Goal: Complete application form

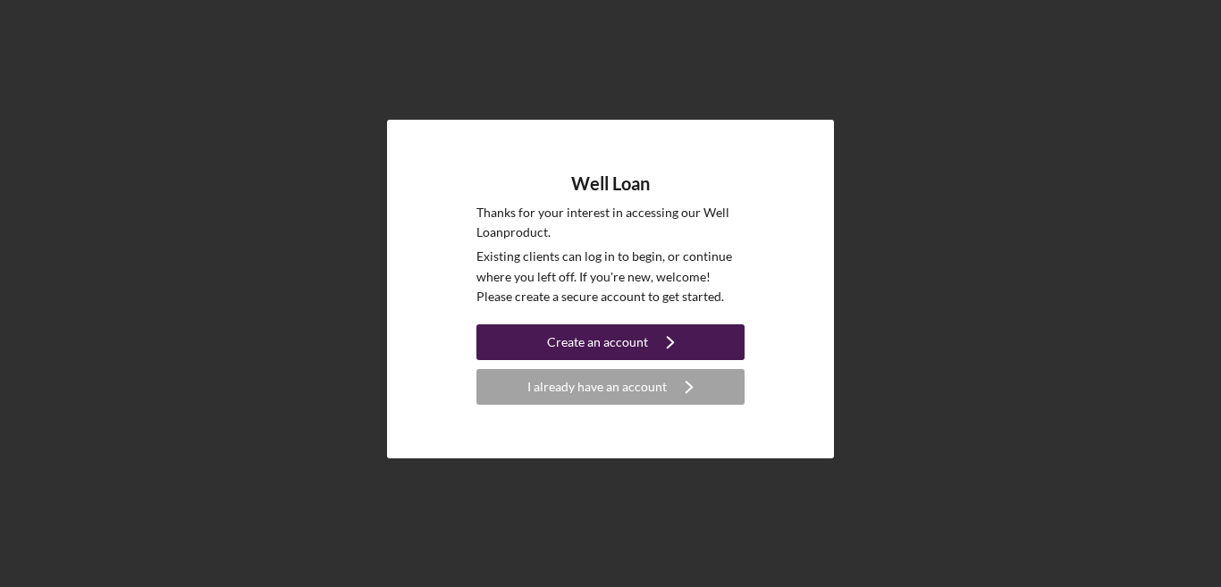
click at [600, 342] on div "Create an account" at bounding box center [597, 342] width 101 height 36
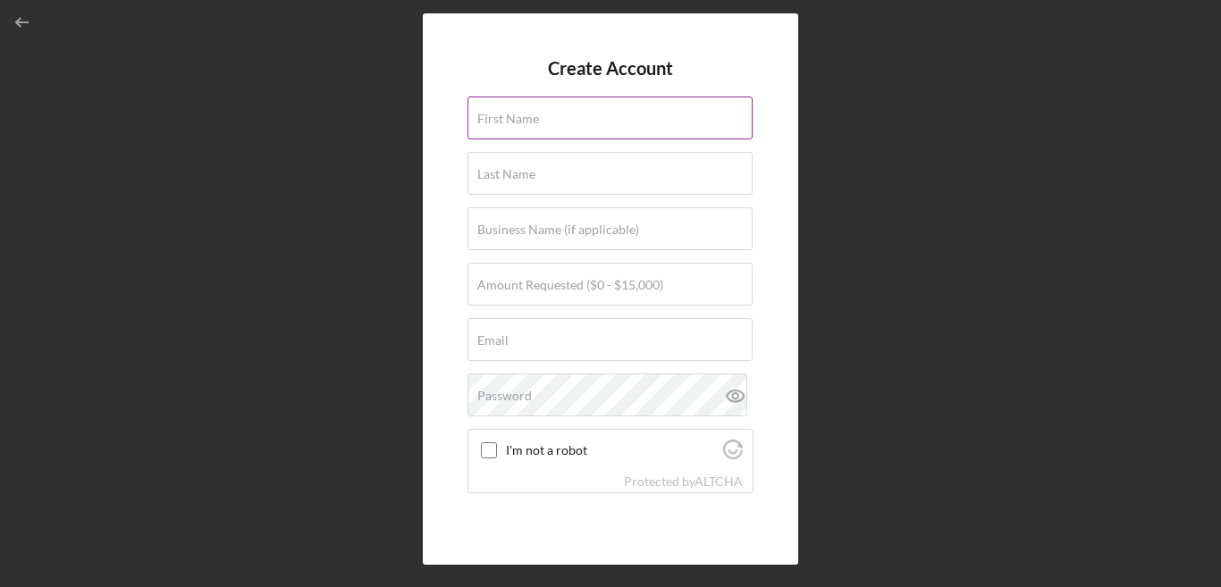
click at [588, 126] on input "First Name" at bounding box center [610, 118] width 285 height 43
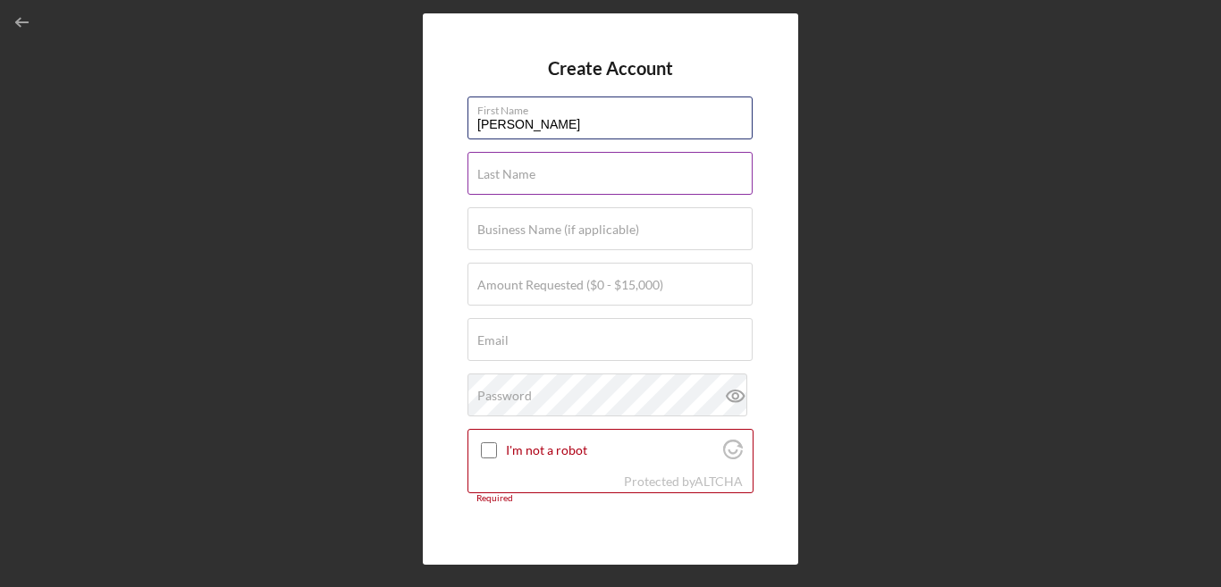
type input "[PERSON_NAME]"
click at [576, 168] on div "Last Name Required" at bounding box center [611, 174] width 286 height 45
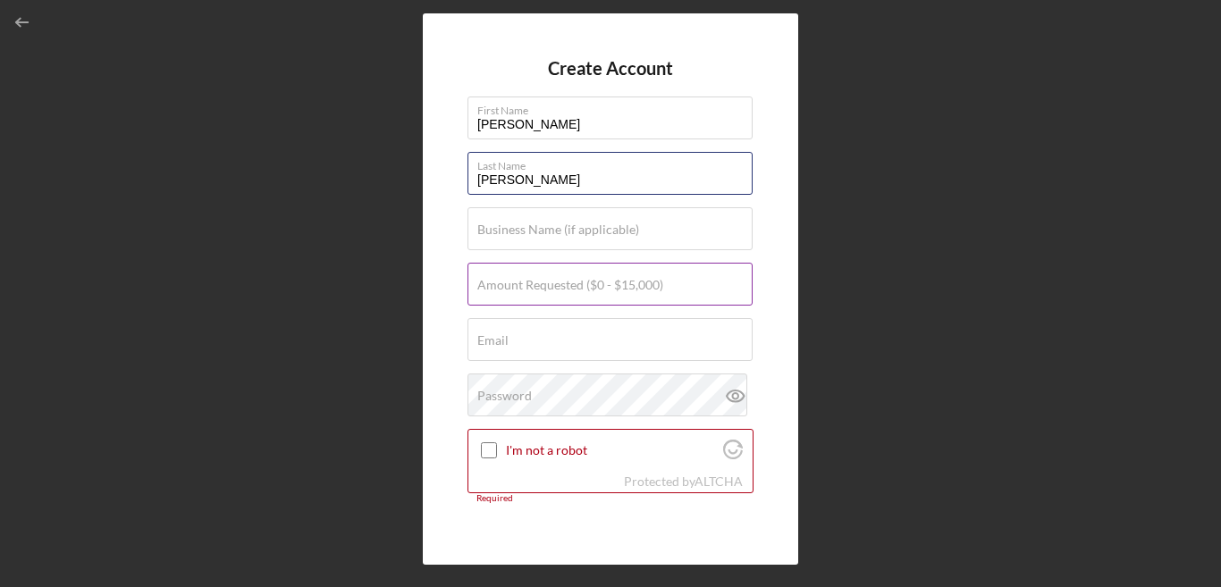
type input "[PERSON_NAME]"
click at [563, 284] on label "Amount Requested ($0 - $15,000)" at bounding box center [570, 285] width 186 height 14
click at [563, 284] on input "Amount Requested ($0 - $15,000)" at bounding box center [610, 284] width 285 height 43
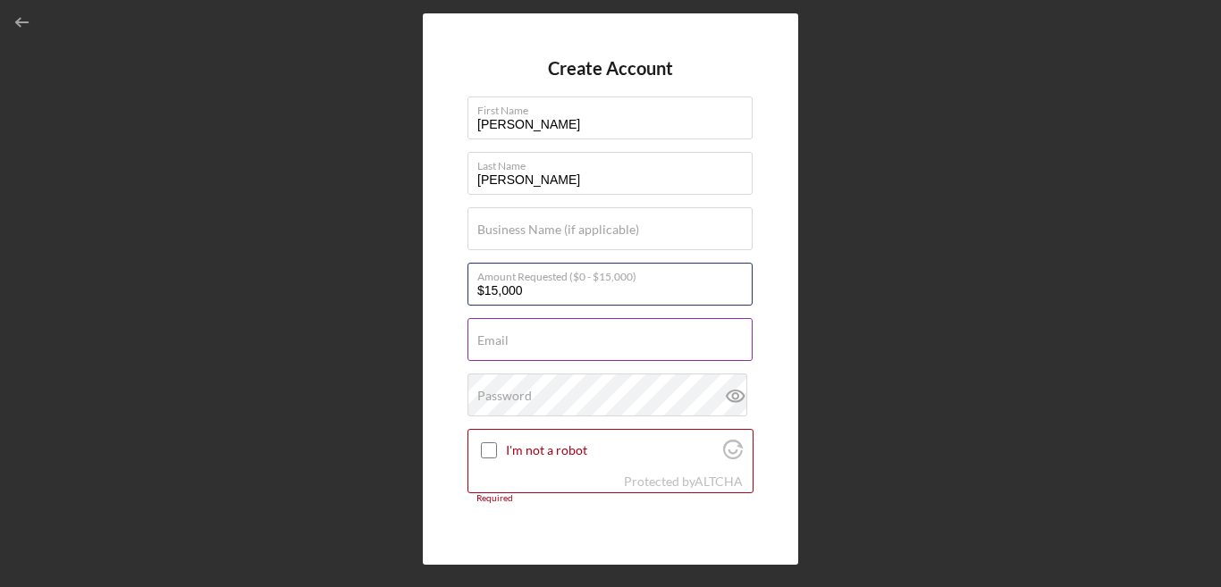
type input "$15,000"
click at [556, 349] on input "Email" at bounding box center [610, 339] width 285 height 43
type input "[EMAIL_ADDRESS][DOMAIN_NAME]"
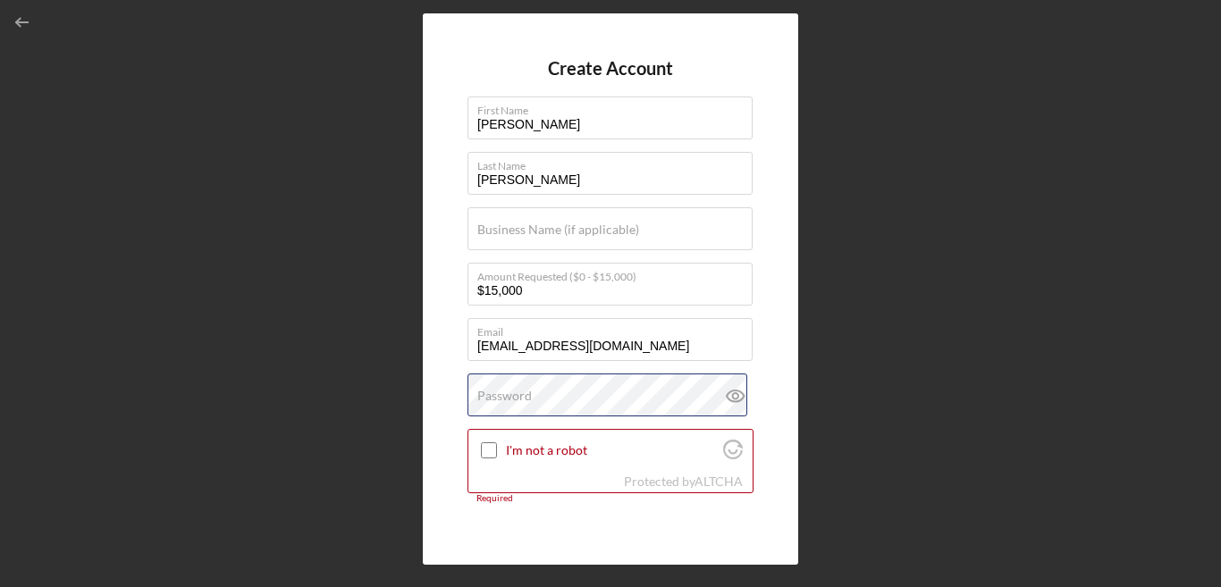
click at [552, 393] on div "Password" at bounding box center [611, 396] width 286 height 45
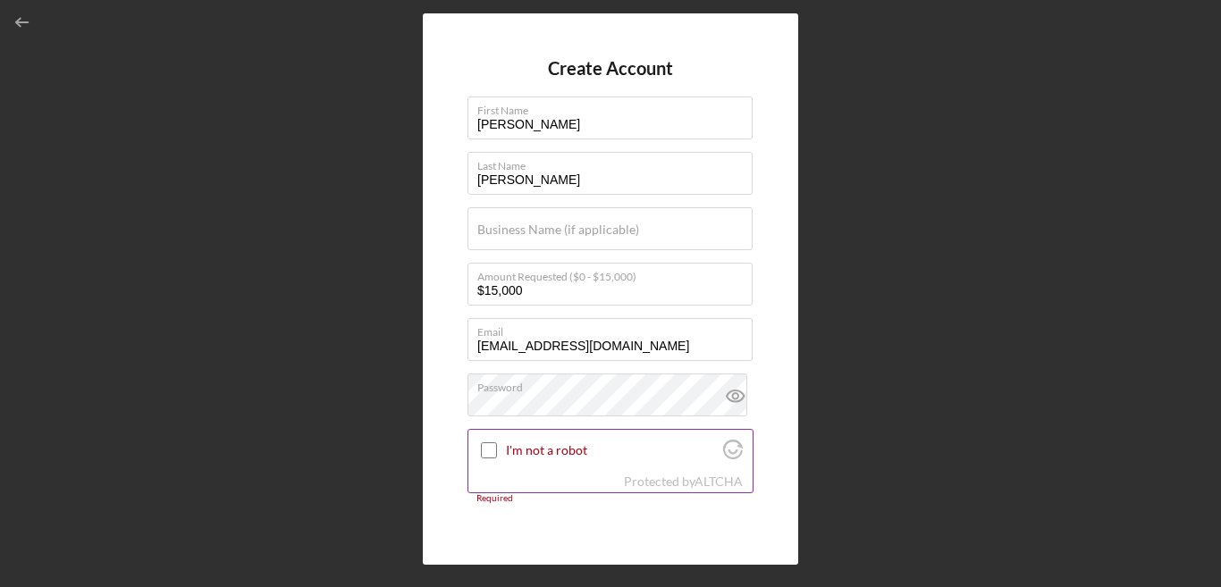
click at [491, 448] on input "I'm not a robot" at bounding box center [489, 450] width 16 height 16
checkbox input "true"
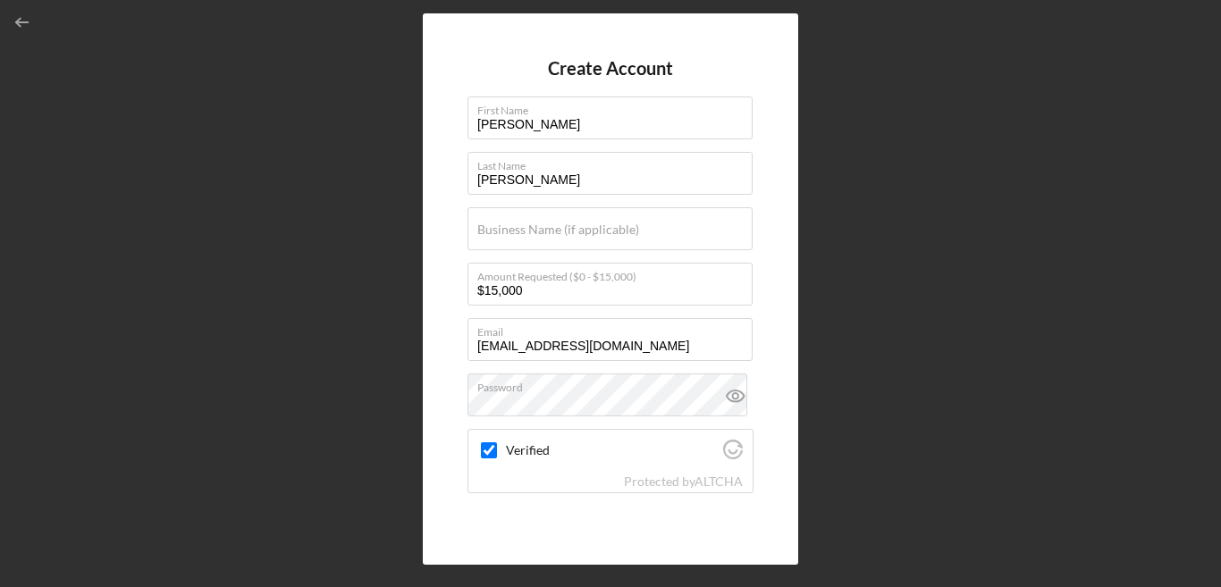
click at [468, 579] on button "Create Account" at bounding box center [611, 597] width 286 height 36
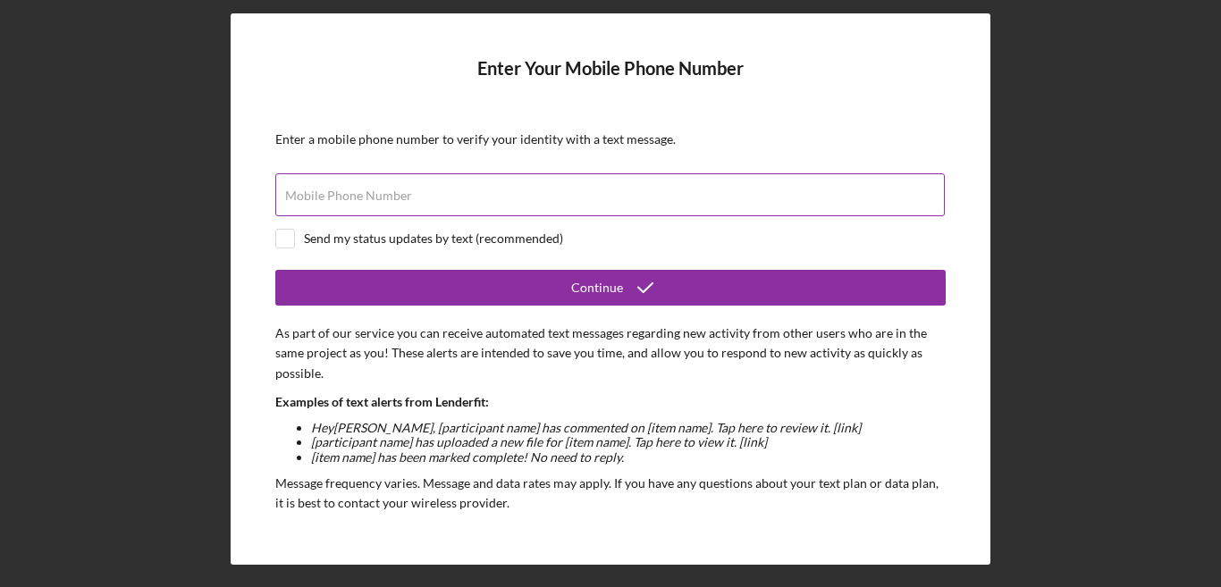
click at [565, 194] on div "Mobile Phone Number" at bounding box center [610, 195] width 670 height 45
type input "[PHONE_NUMBER]"
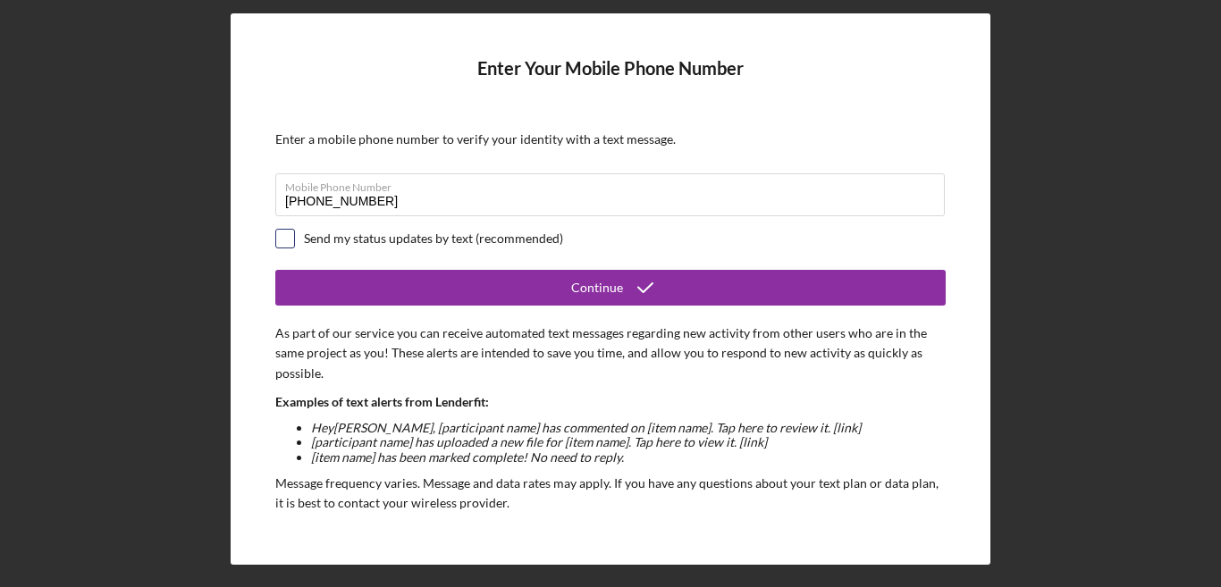
click at [287, 240] on input "checkbox" at bounding box center [285, 239] width 18 height 18
checkbox input "true"
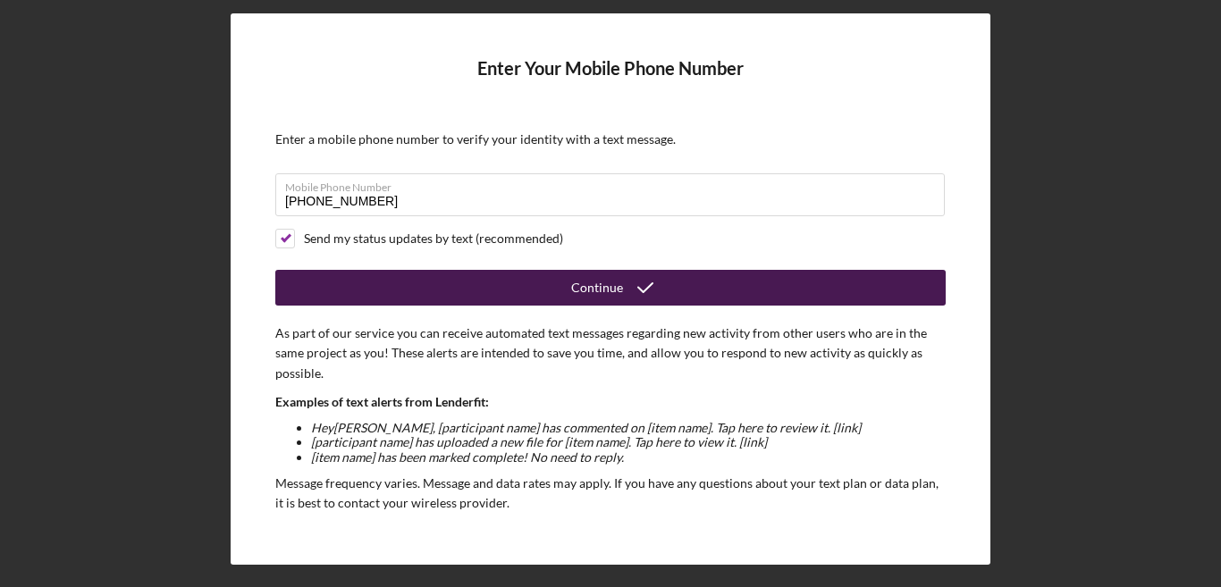
click at [580, 289] on div "Continue" at bounding box center [597, 288] width 52 height 36
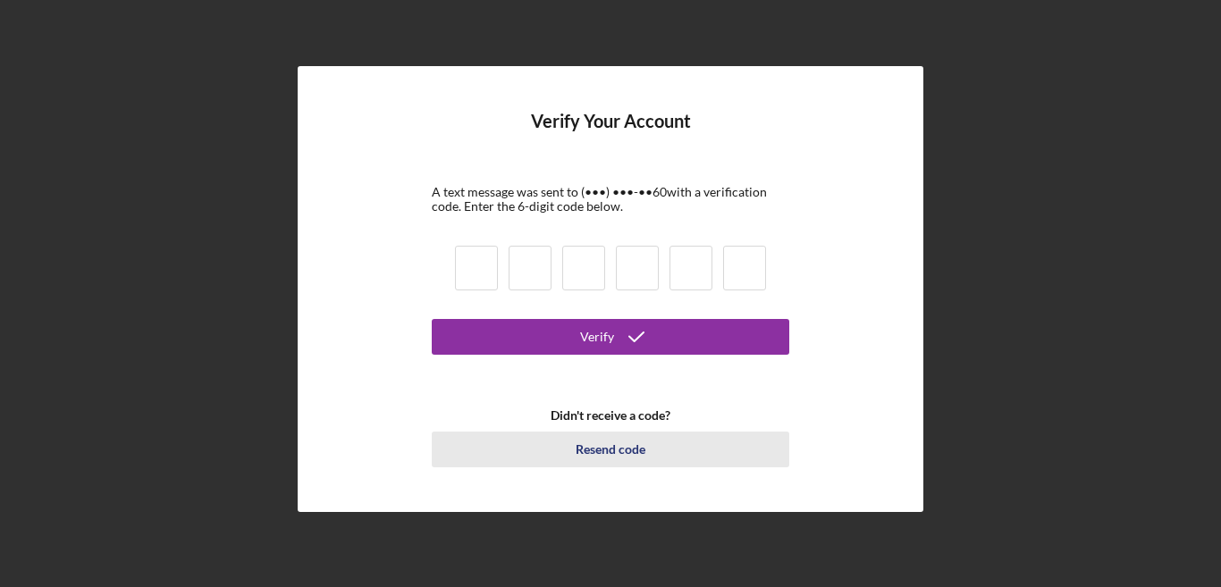
click at [607, 449] on div "Resend code" at bounding box center [611, 450] width 70 height 36
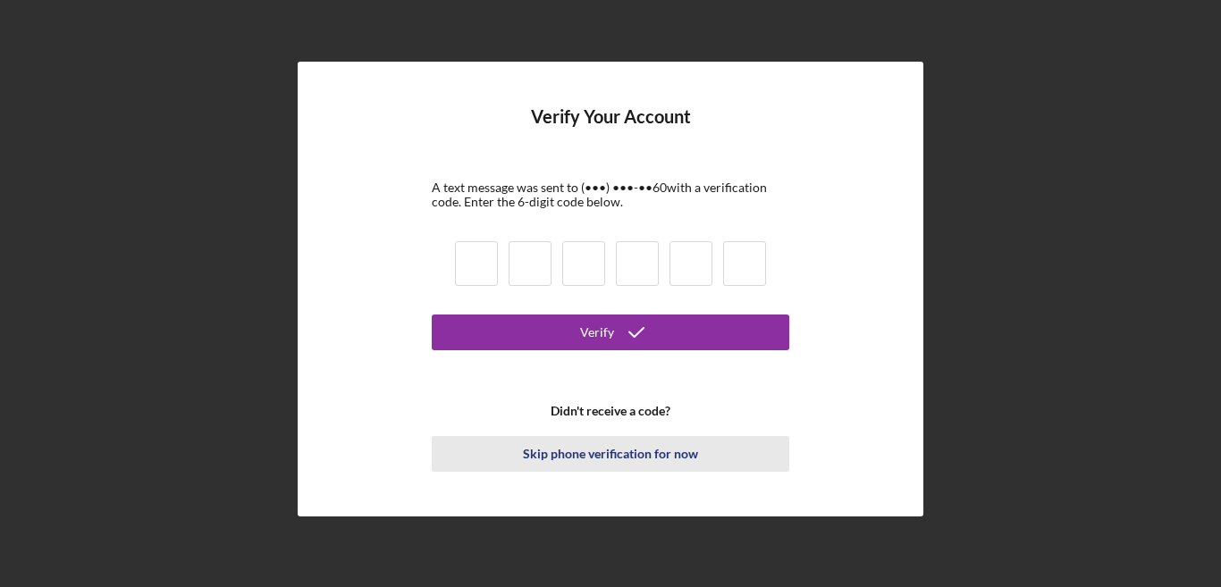
click at [610, 452] on div "Skip phone verification for now" at bounding box center [610, 454] width 175 height 36
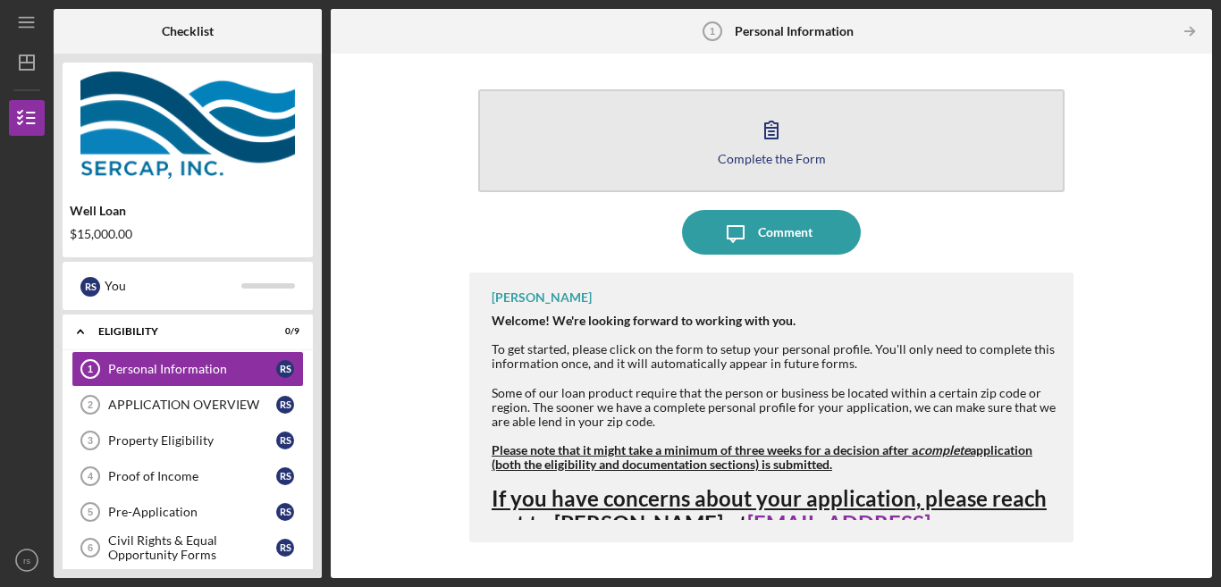
click at [760, 133] on icon "button" at bounding box center [771, 129] width 45 height 45
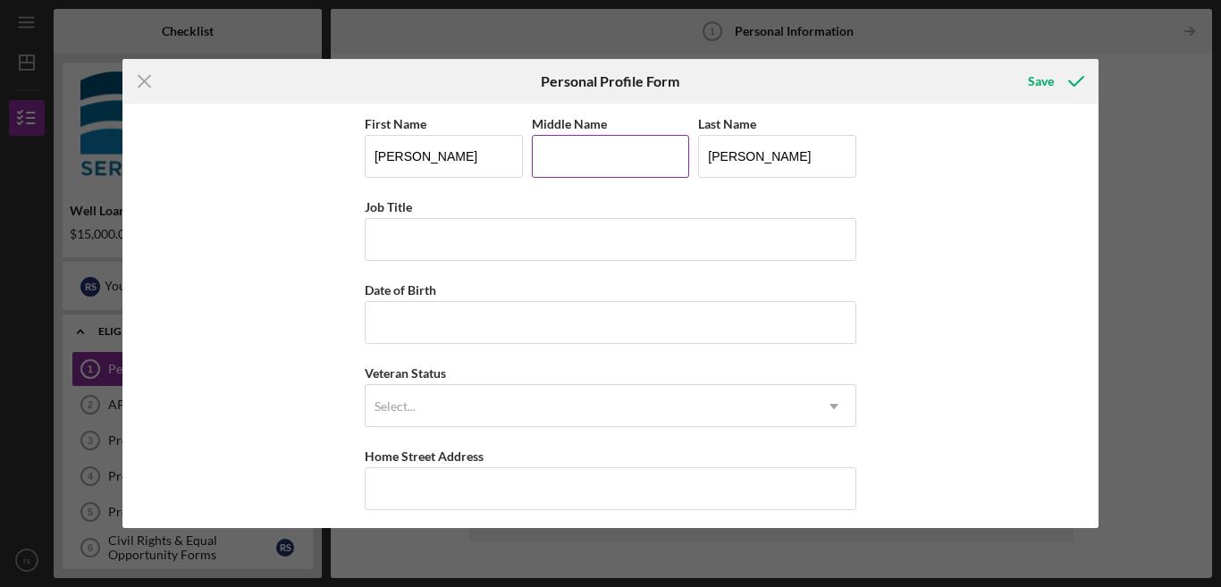
click at [619, 160] on input "Middle Name" at bounding box center [611, 156] width 158 height 43
type input "[PERSON_NAME]"
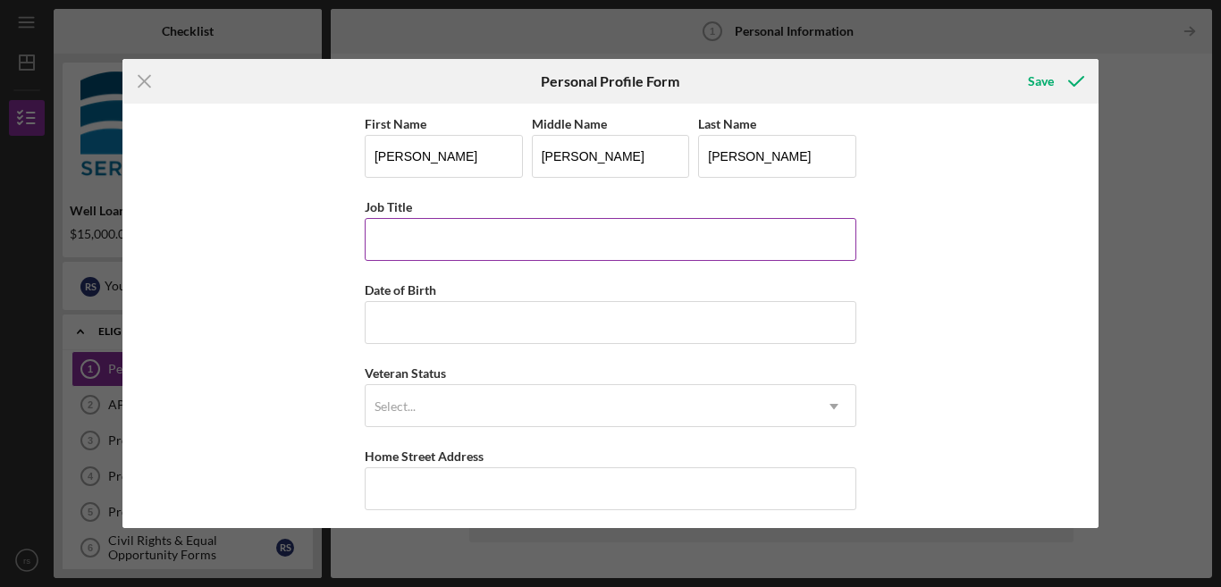
click at [591, 237] on input "Job Title" at bounding box center [611, 239] width 492 height 43
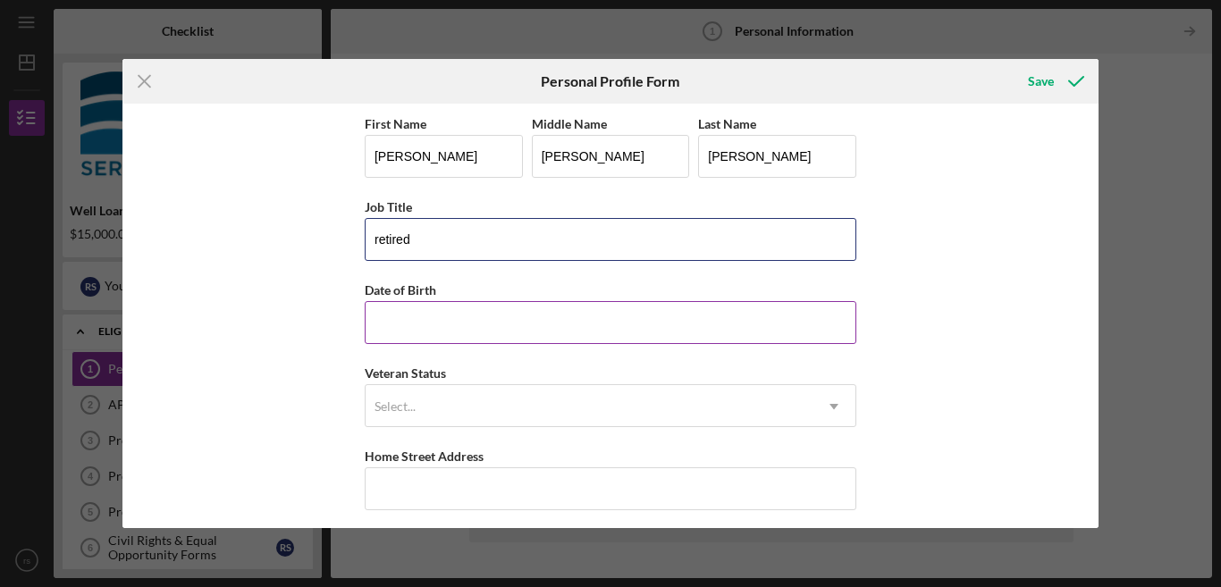
type input "retired"
click at [556, 318] on input "Date of Birth" at bounding box center [611, 322] width 492 height 43
click at [557, 317] on input "Date of Birth" at bounding box center [611, 322] width 492 height 43
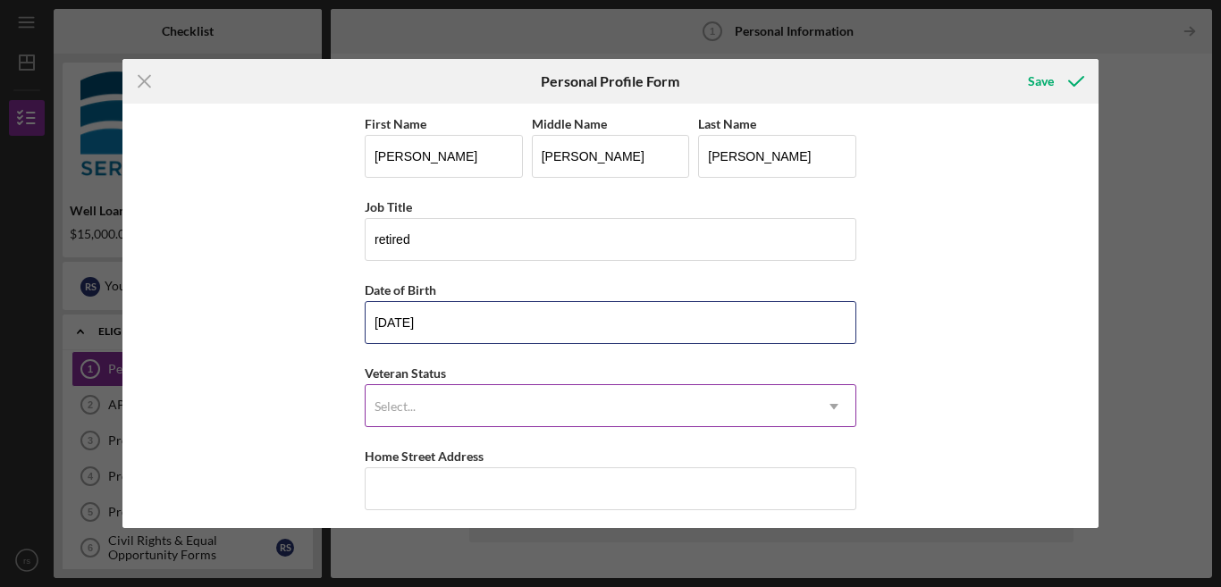
type input "[DATE]"
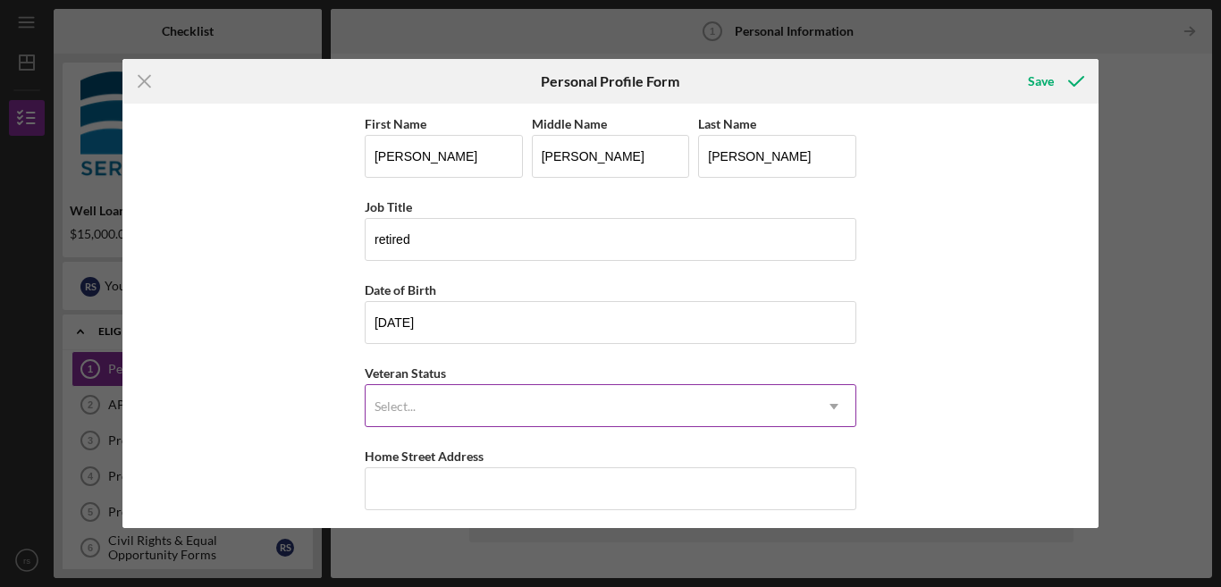
click at [523, 401] on div "Select..." at bounding box center [589, 406] width 447 height 41
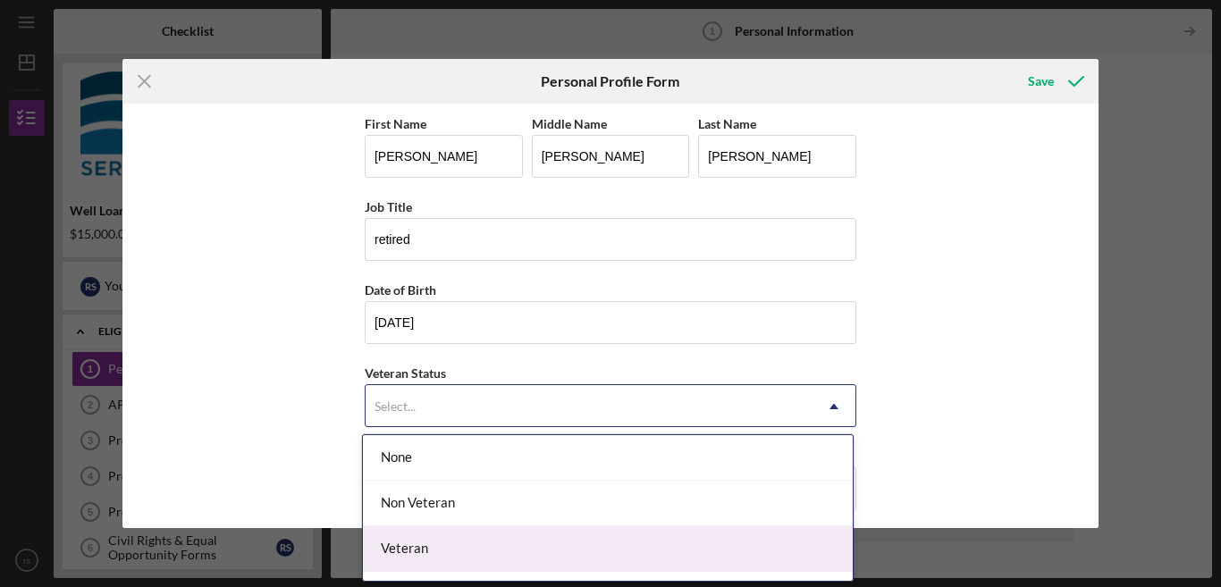
click at [449, 549] on div "Veteran" at bounding box center [608, 550] width 490 height 46
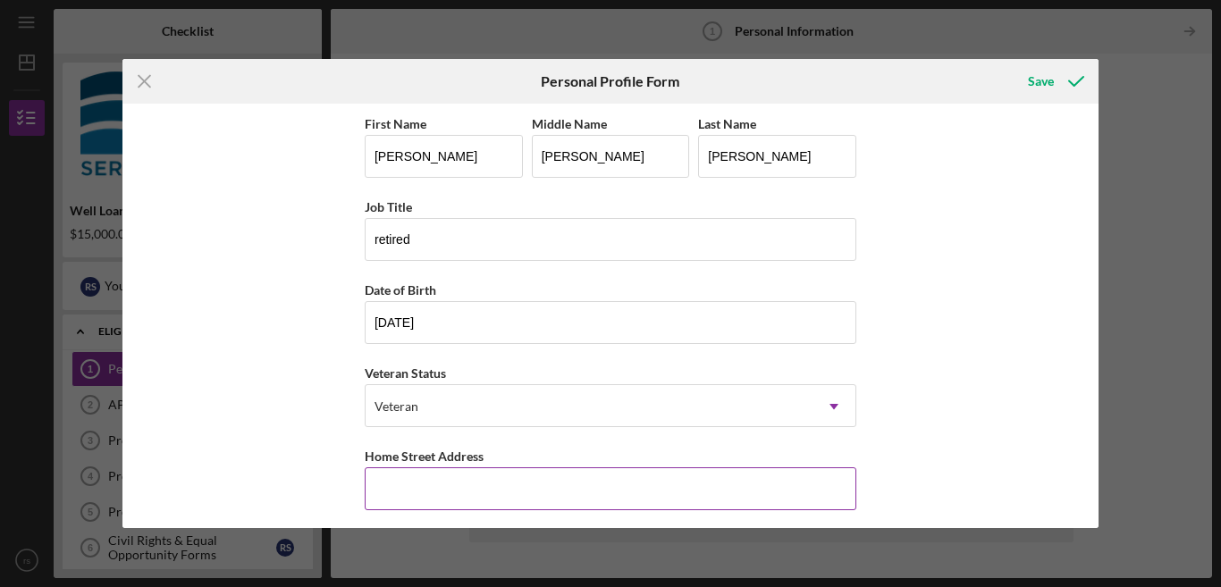
click at [489, 479] on input "Home Street Address" at bounding box center [611, 489] width 492 height 43
type input "[STREET_ADDRESS]"
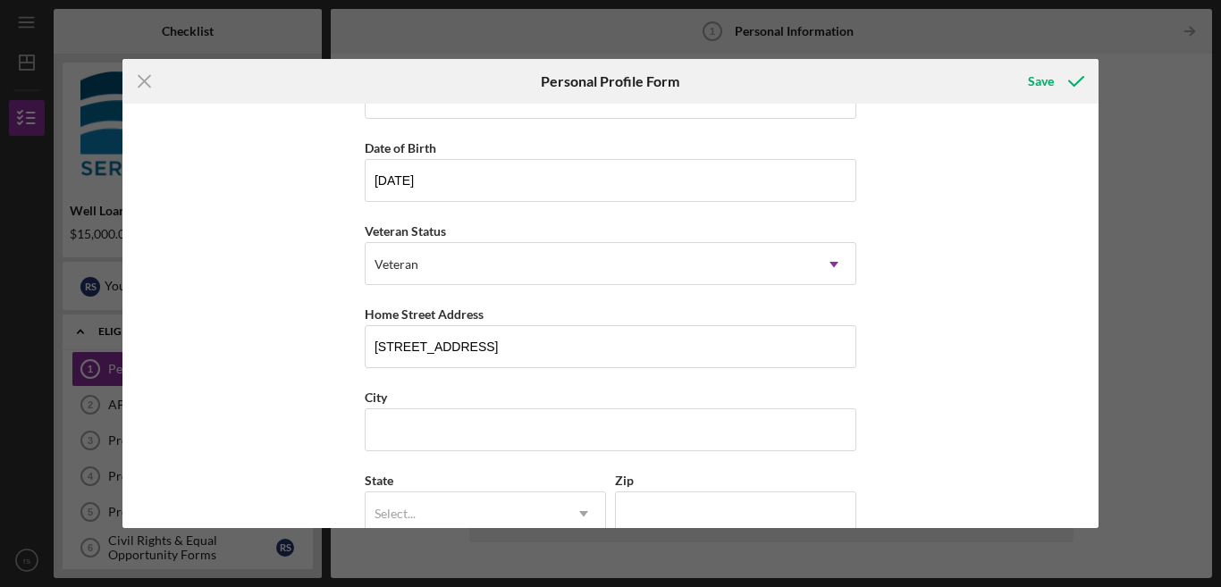
scroll to position [144, 0]
click at [573, 430] on input "City" at bounding box center [611, 428] width 492 height 43
click at [1010, 63] on button "Save" at bounding box center [1054, 81] width 88 height 36
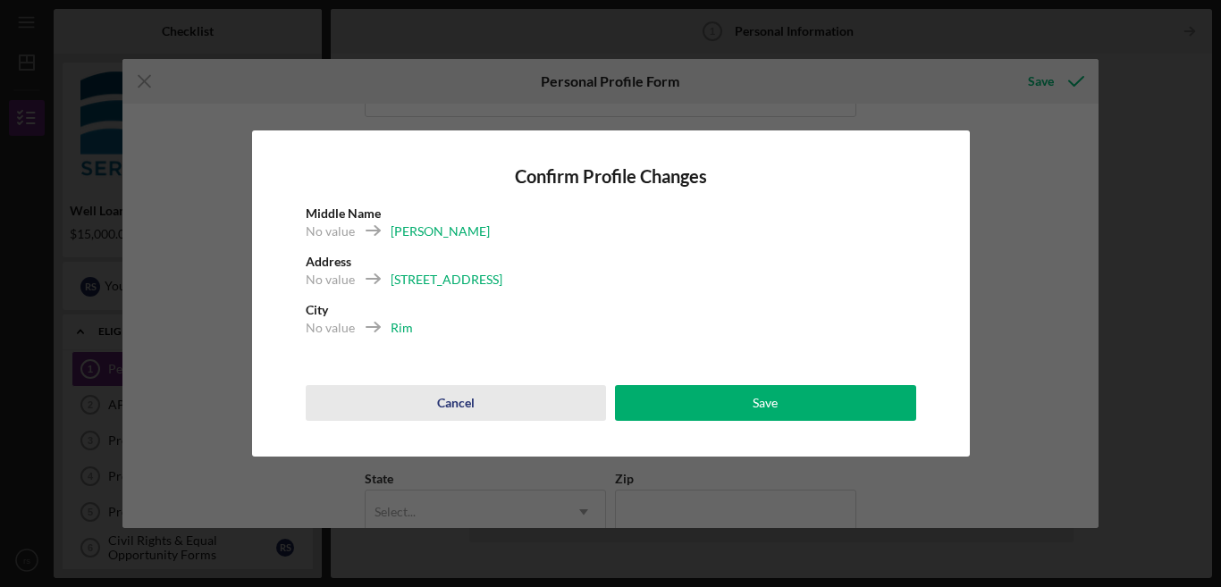
click at [468, 404] on div "Cancel" at bounding box center [456, 403] width 38 height 36
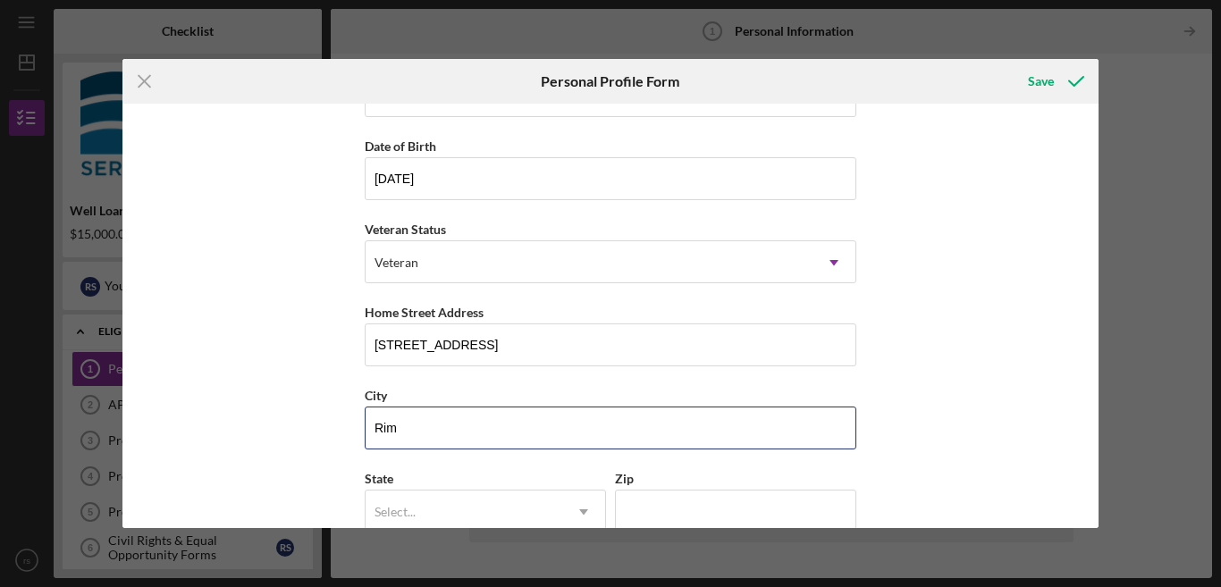
click at [1010, 63] on button "Save" at bounding box center [1054, 81] width 88 height 36
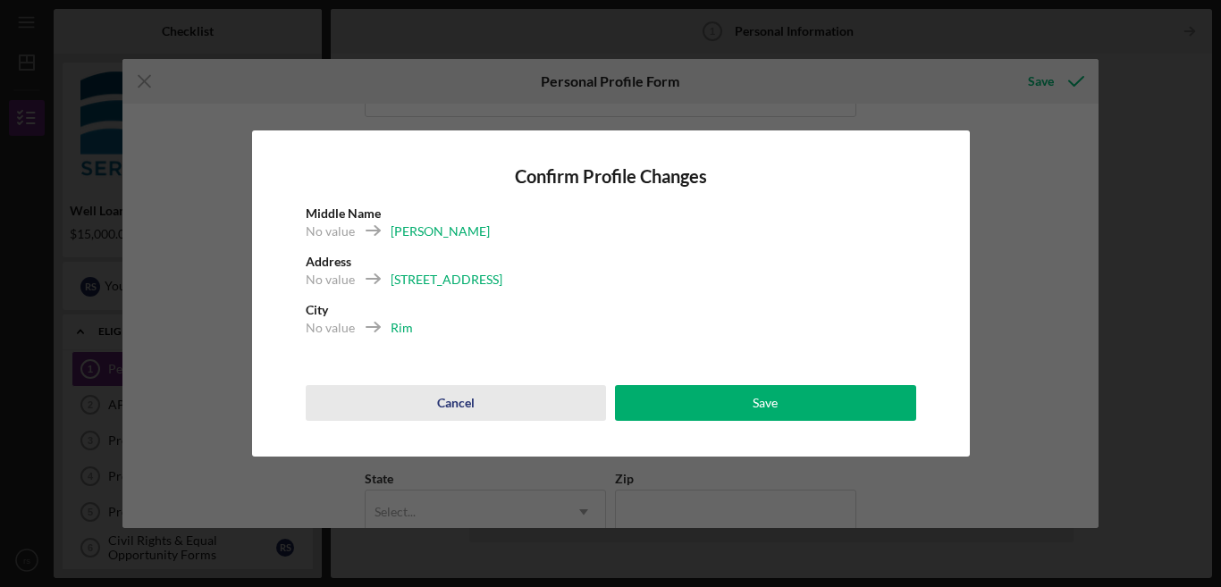
click at [461, 406] on div "Cancel" at bounding box center [456, 403] width 38 height 36
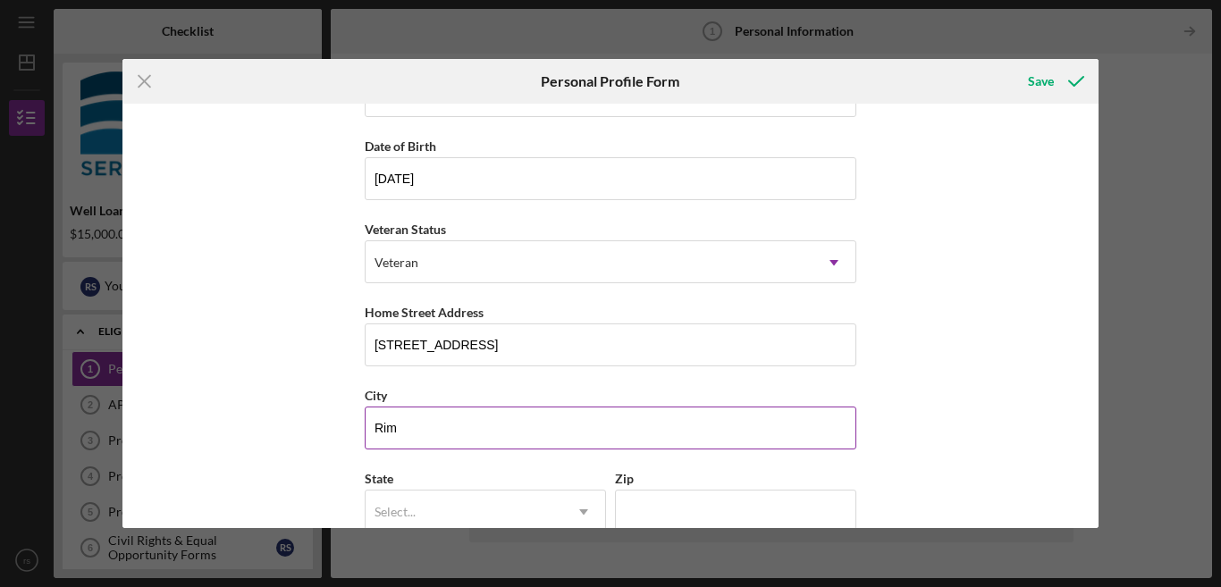
click at [408, 429] on input "Rim" at bounding box center [611, 428] width 492 height 43
click at [1010, 63] on button "Save" at bounding box center [1054, 81] width 88 height 36
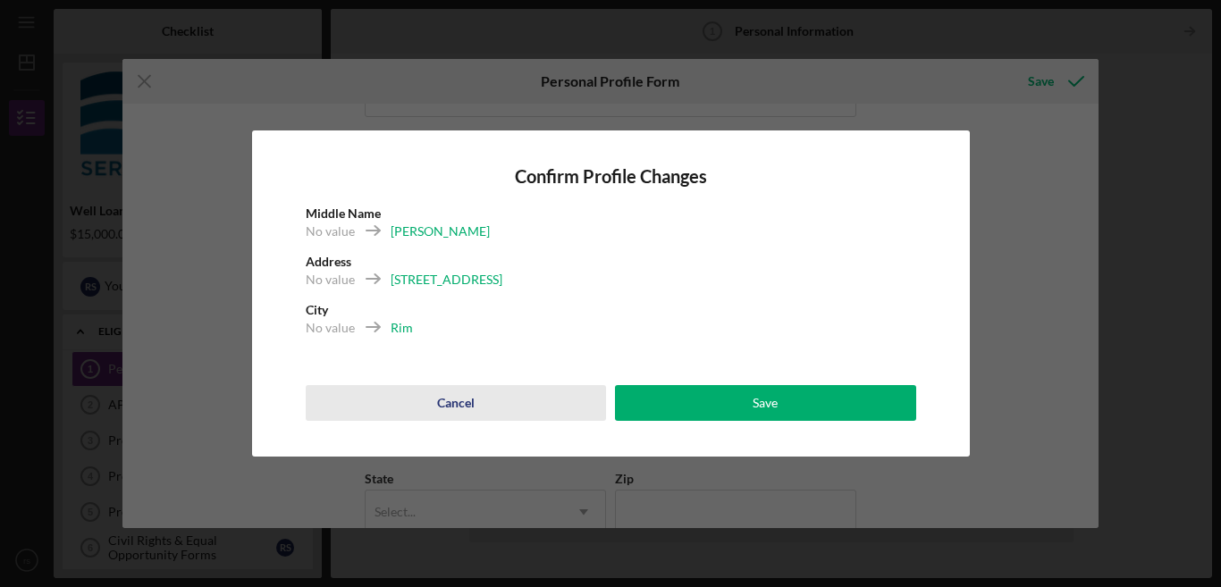
click at [447, 397] on div "Cancel" at bounding box center [456, 403] width 38 height 36
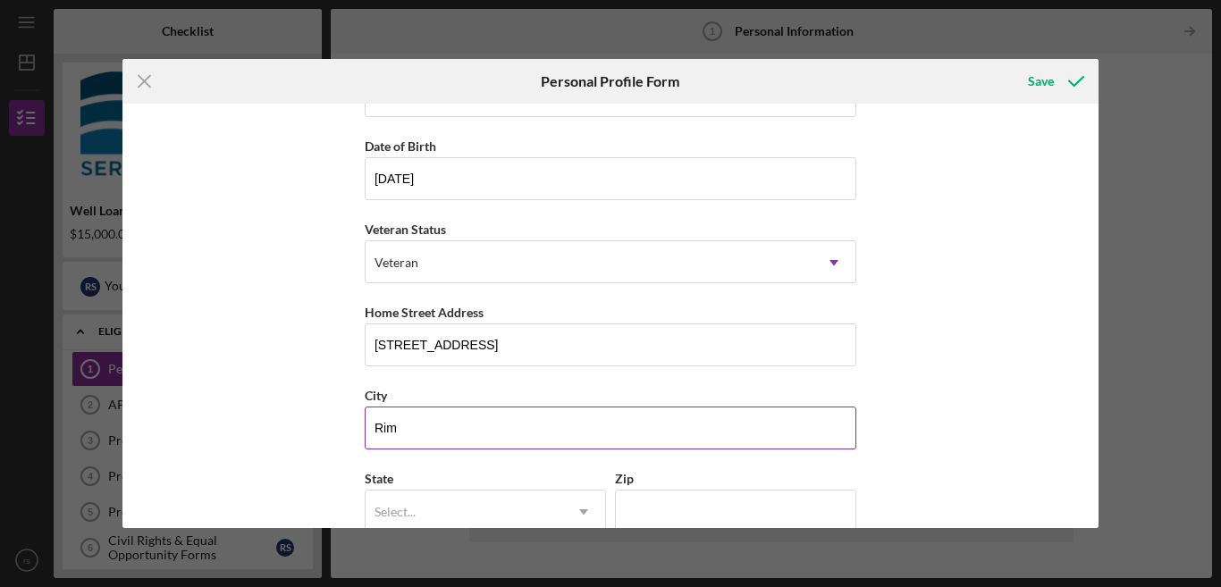
click at [369, 426] on input "Rim" at bounding box center [611, 428] width 492 height 43
click at [379, 428] on input "Rim" at bounding box center [611, 428] width 492 height 43
click at [380, 428] on input "Ringgoldim" at bounding box center [611, 428] width 492 height 43
click at [458, 436] on input "Ringgoldim" at bounding box center [611, 428] width 492 height 43
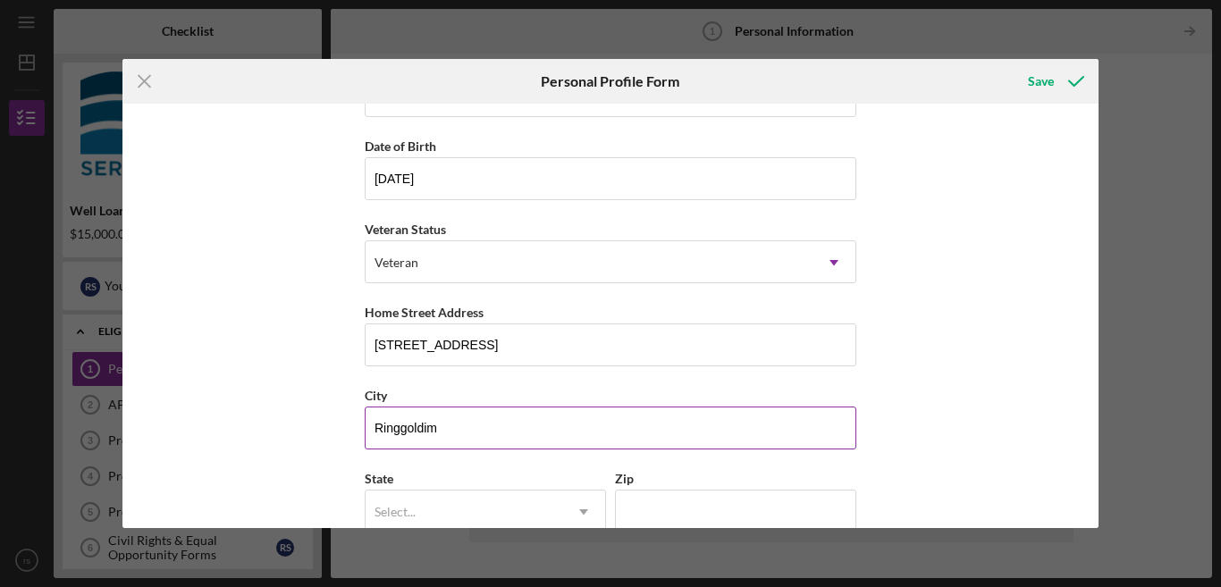
click at [1010, 63] on button "Save" at bounding box center [1054, 81] width 88 height 36
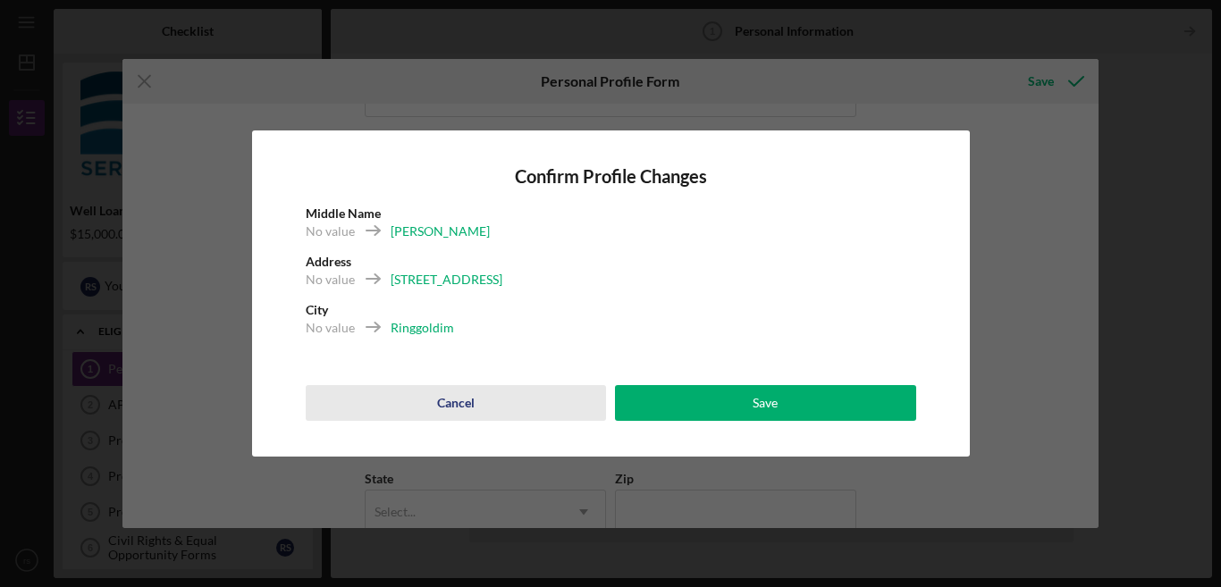
click at [451, 402] on div "Cancel" at bounding box center [456, 403] width 38 height 36
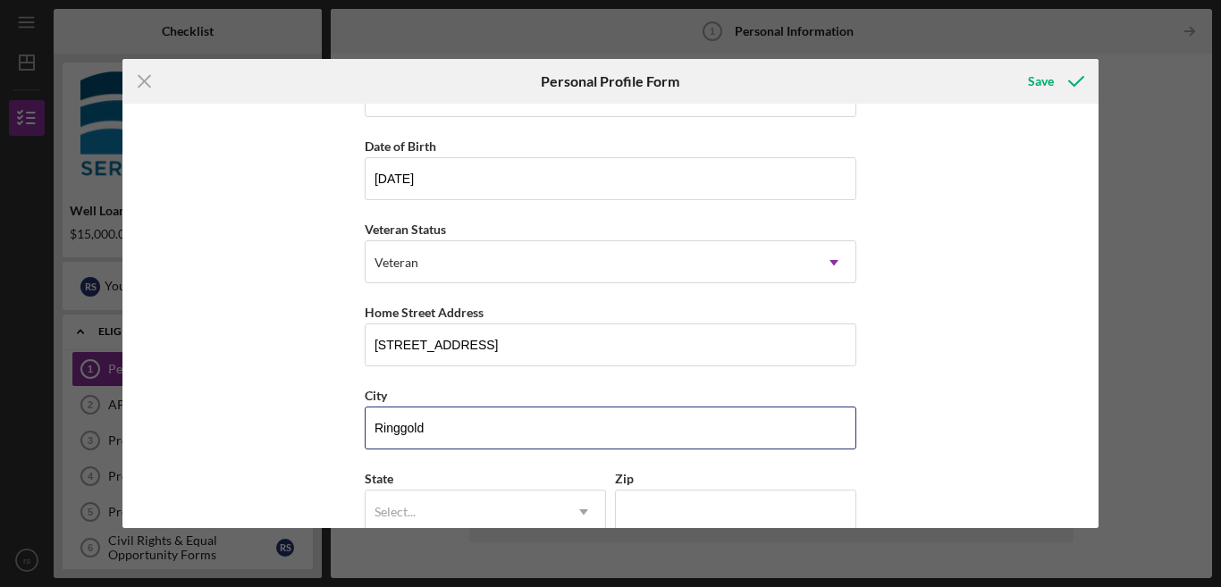
type input "Ringgold"
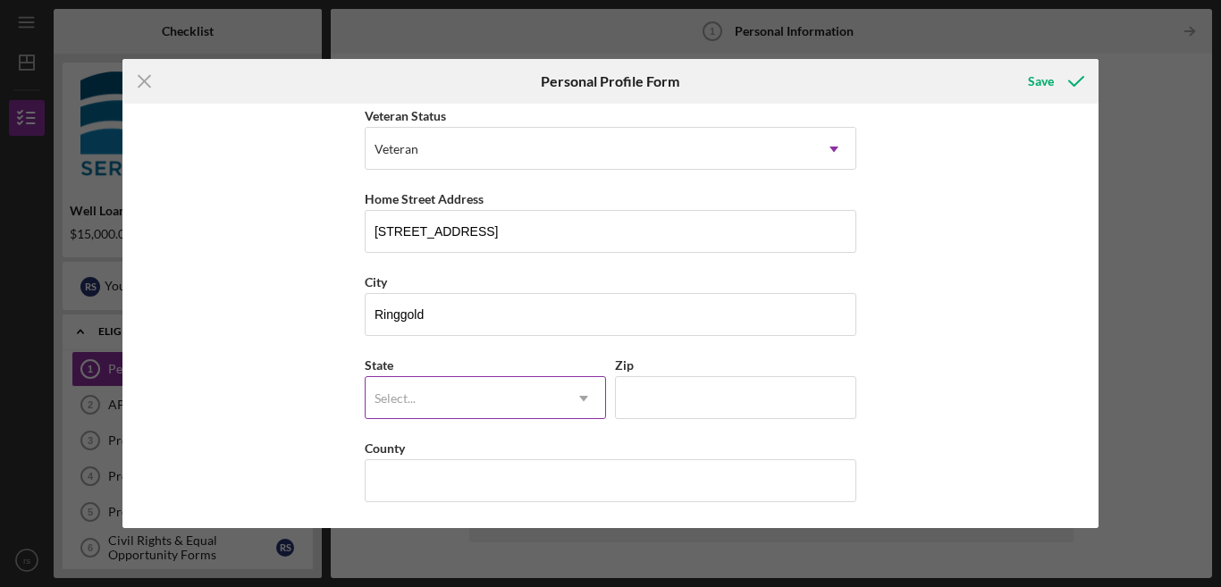
click at [577, 393] on icon "Icon/Dropdown Arrow" at bounding box center [583, 398] width 43 height 43
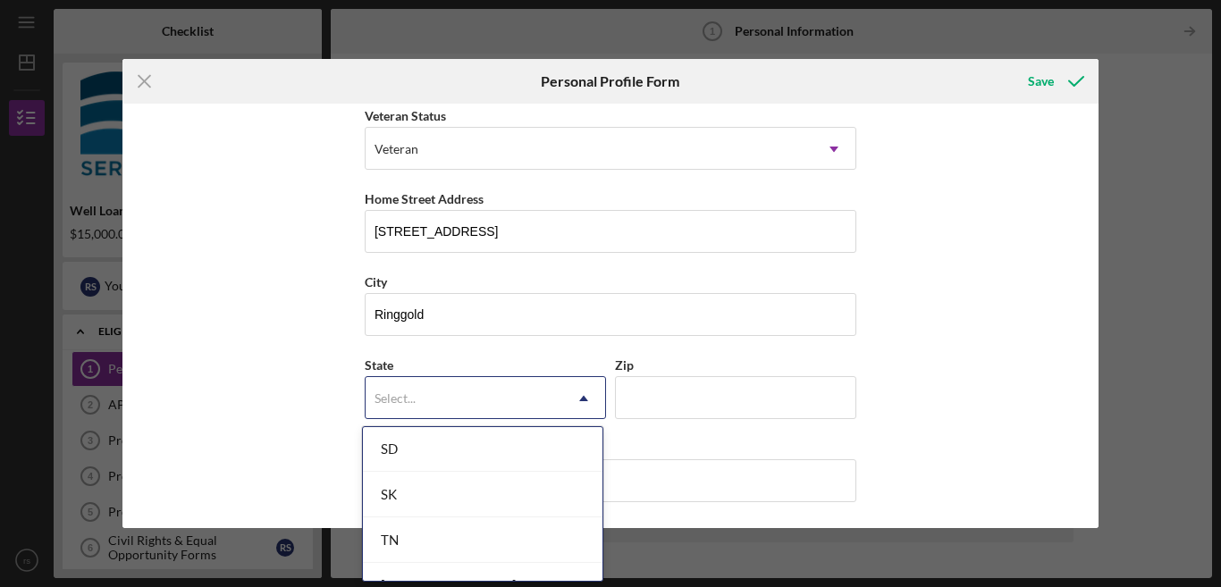
scroll to position [3010, 0]
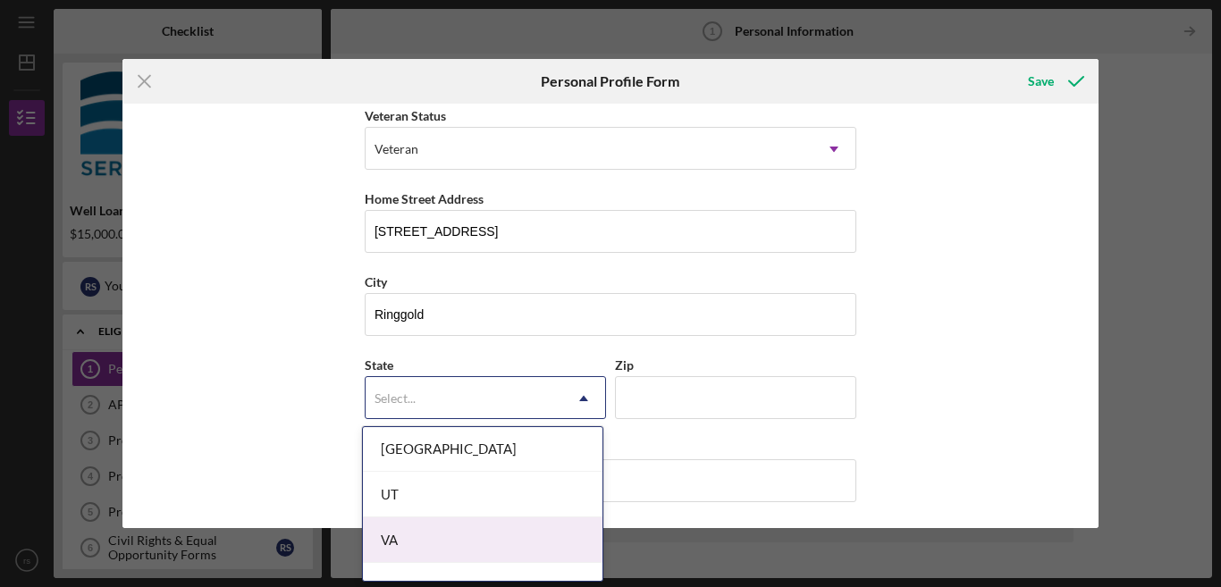
click at [407, 538] on div "VA" at bounding box center [483, 541] width 240 height 46
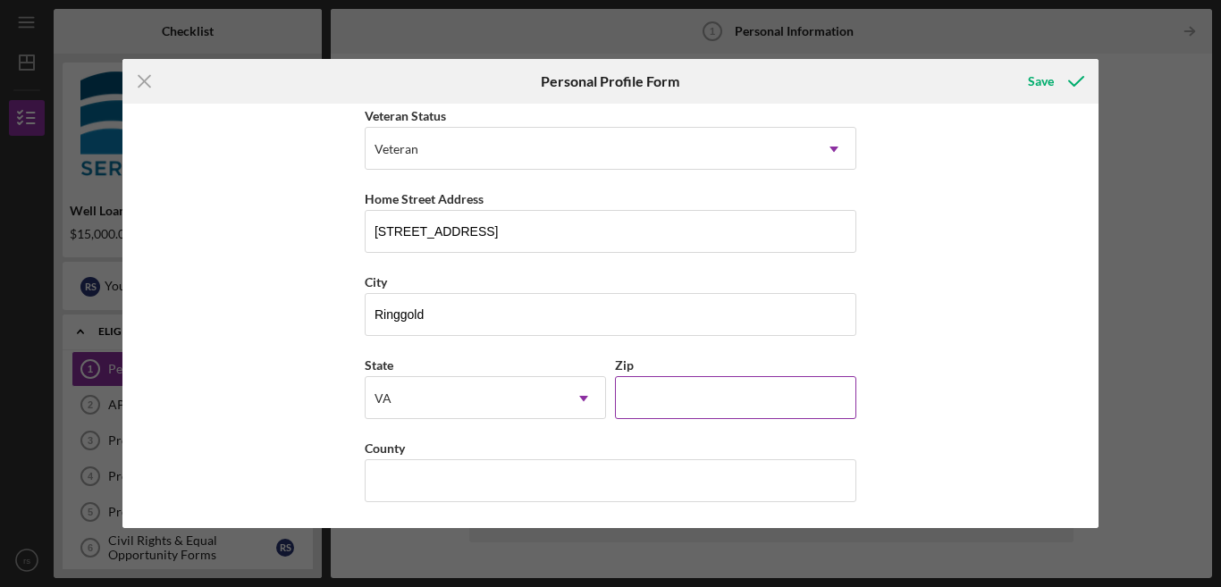
click at [633, 393] on input "Zip" at bounding box center [735, 397] width 241 height 43
type input "24586"
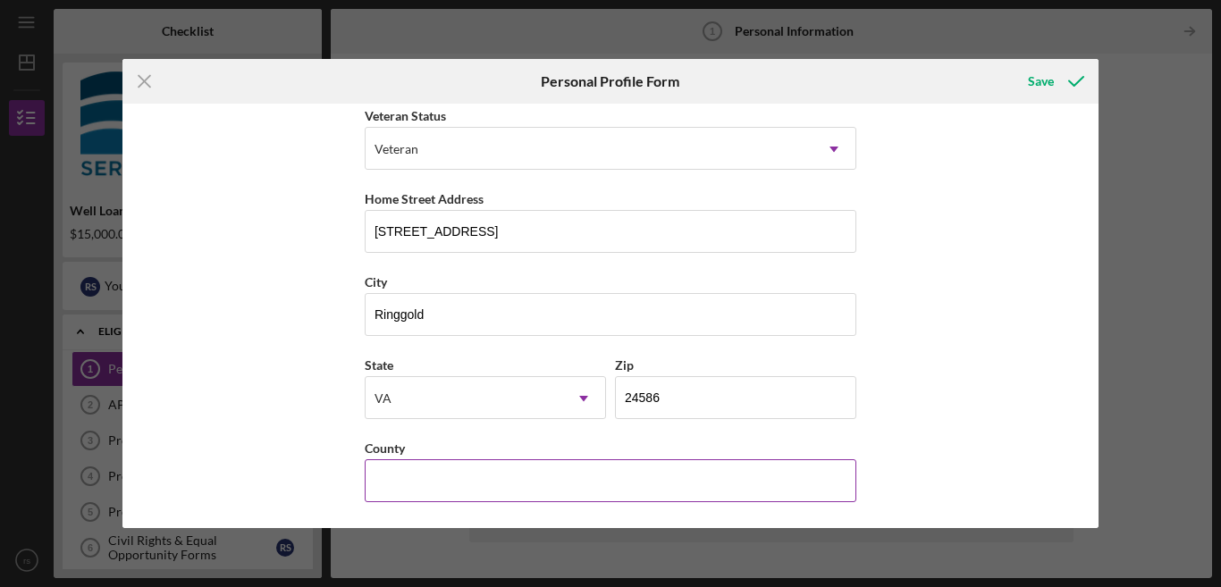
click at [517, 483] on input "County" at bounding box center [611, 480] width 492 height 43
type input "Pittsylvania"
click at [1048, 84] on div "Save" at bounding box center [1041, 81] width 26 height 36
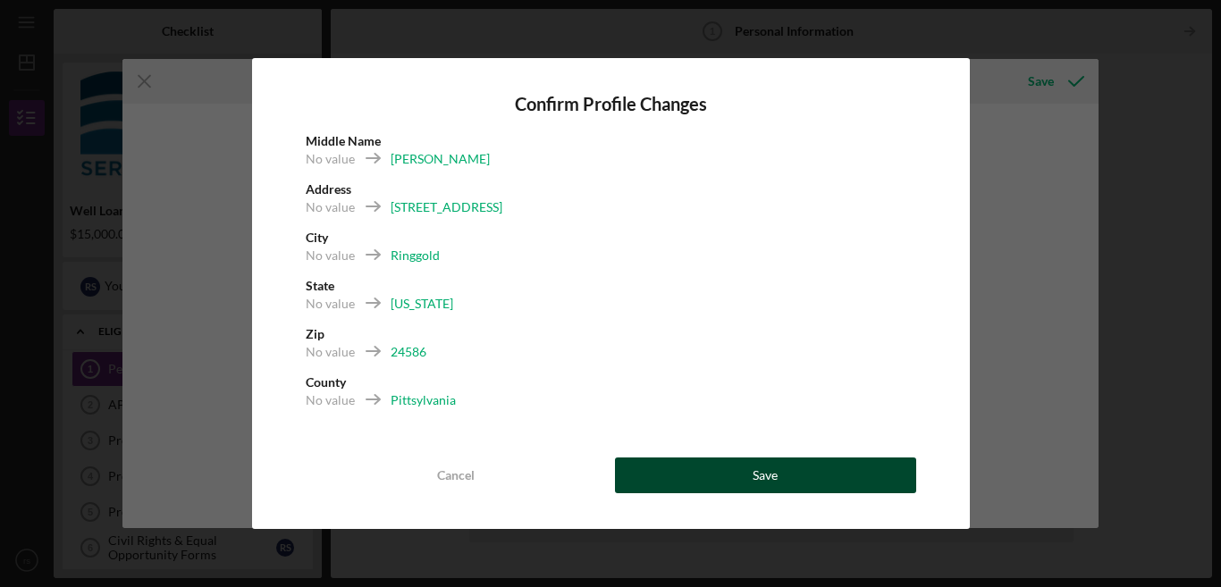
click at [795, 485] on button "Save" at bounding box center [765, 476] width 301 height 36
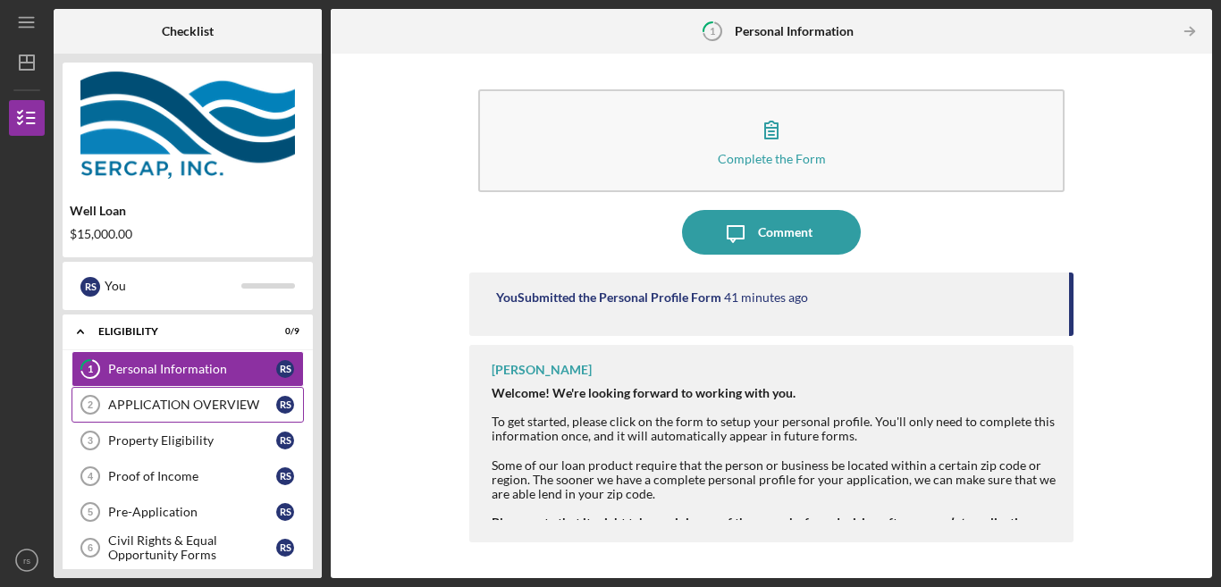
click at [243, 406] on div "APPLICATION OVERVIEW" at bounding box center [192, 405] width 168 height 14
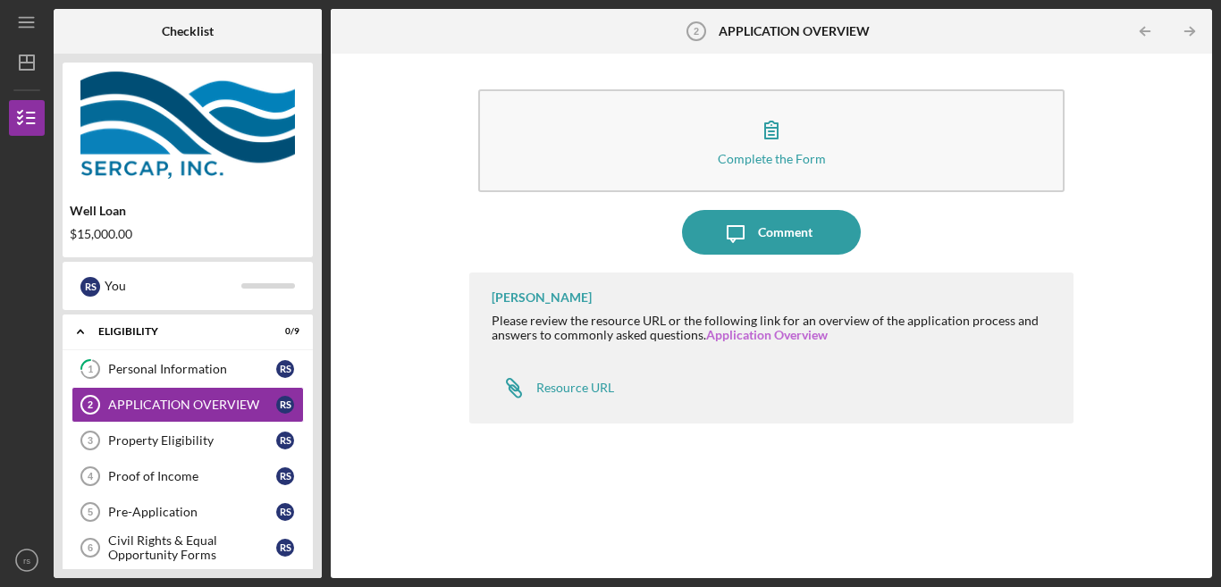
click at [751, 333] on link "Application Overview" at bounding box center [767, 334] width 122 height 15
